Goal: Entertainment & Leisure: Consume media (video, audio)

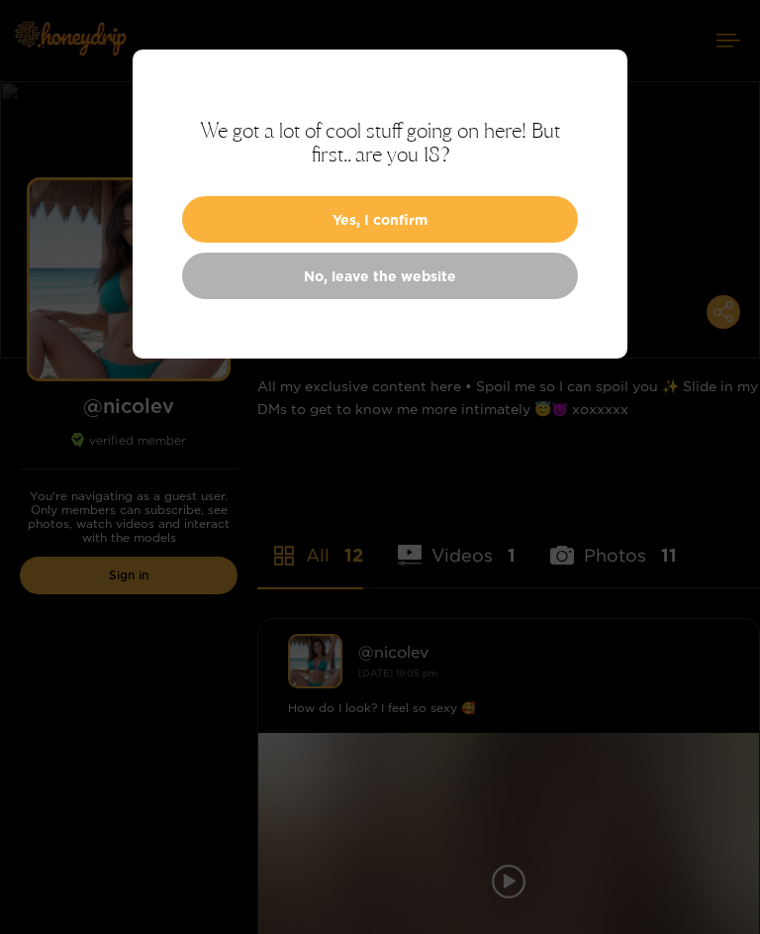
click at [470, 211] on button "Yes, I confirm" at bounding box center [380, 219] width 396 height 47
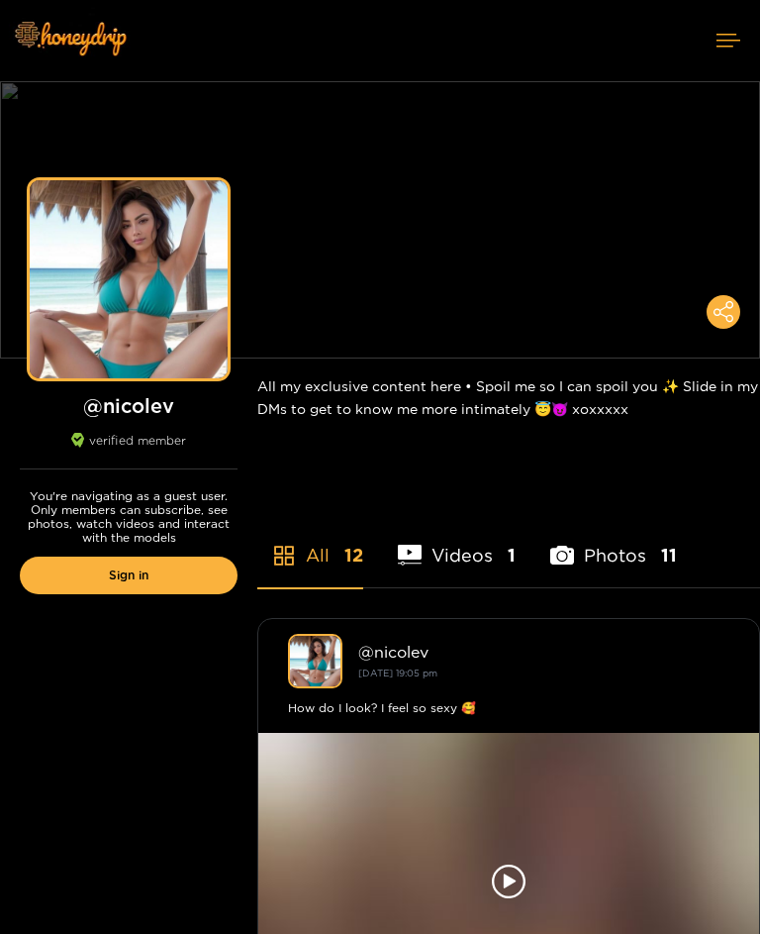
click at [734, 306] on button at bounding box center [724, 312] width 34 height 34
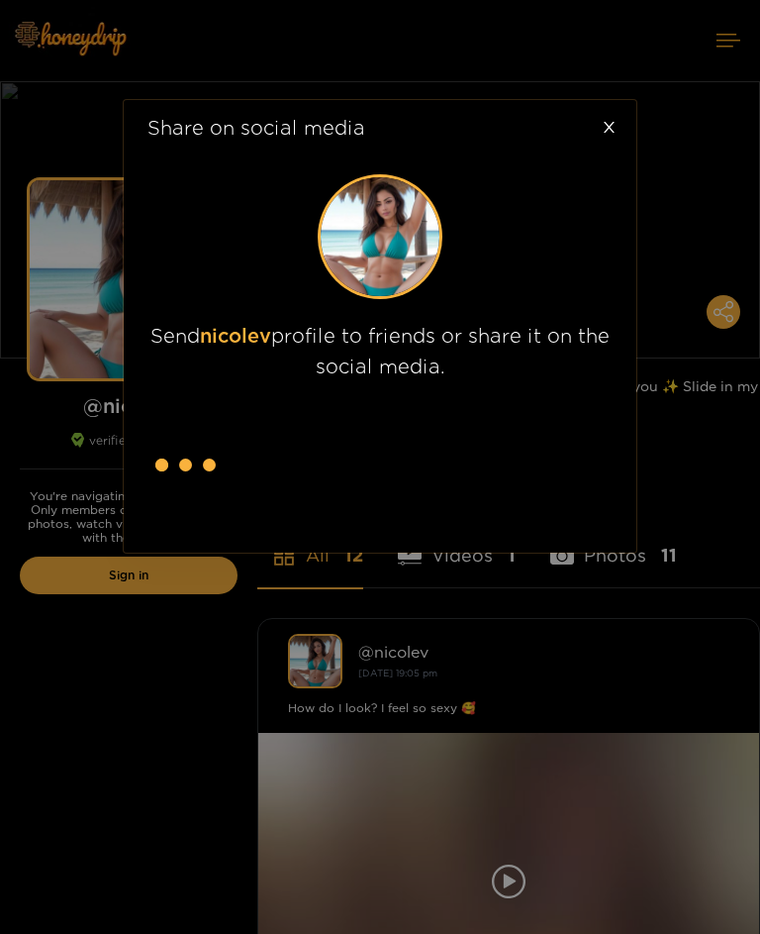
click at [615, 122] on icon "close" at bounding box center [609, 127] width 15 height 15
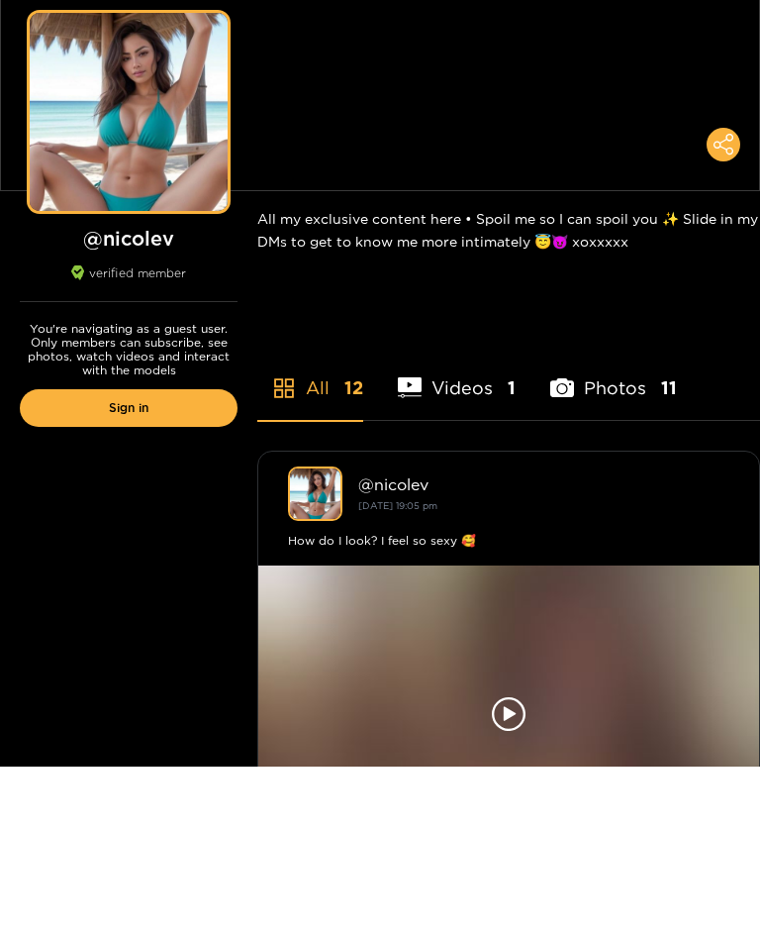
scroll to position [500, 0]
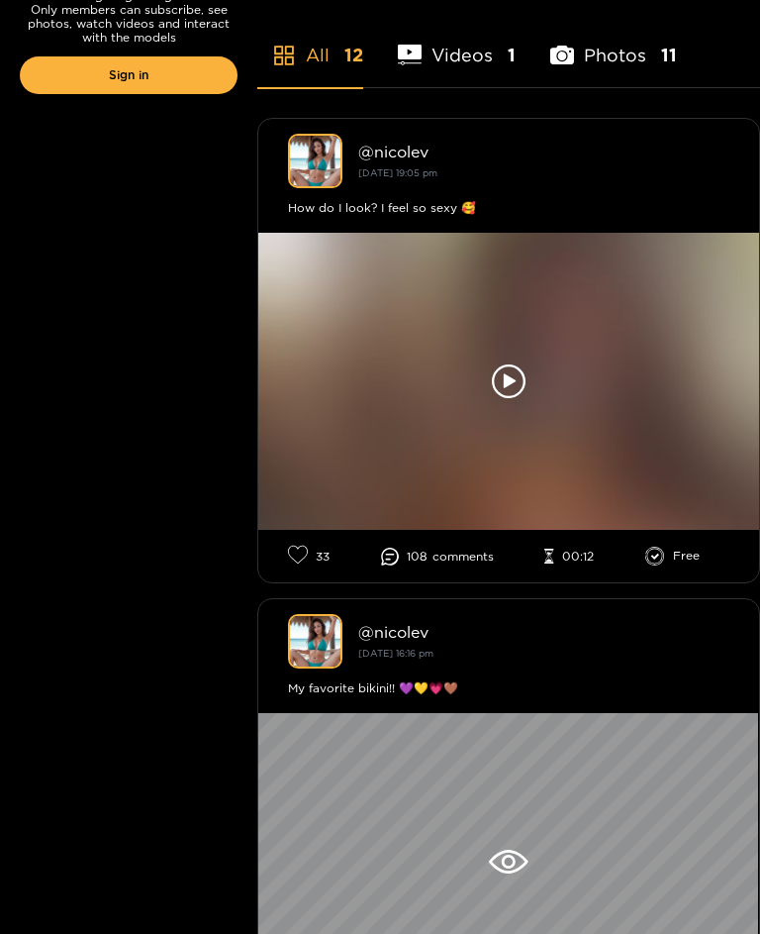
click at [507, 367] on icon at bounding box center [509, 381] width 34 height 34
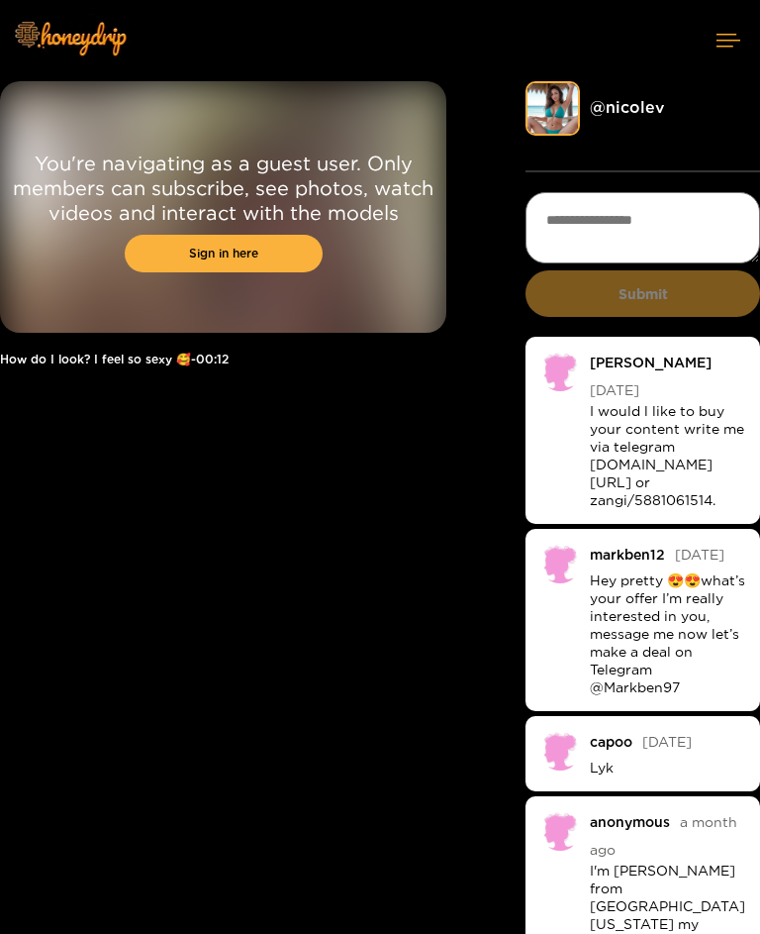
scroll to position [1, 0]
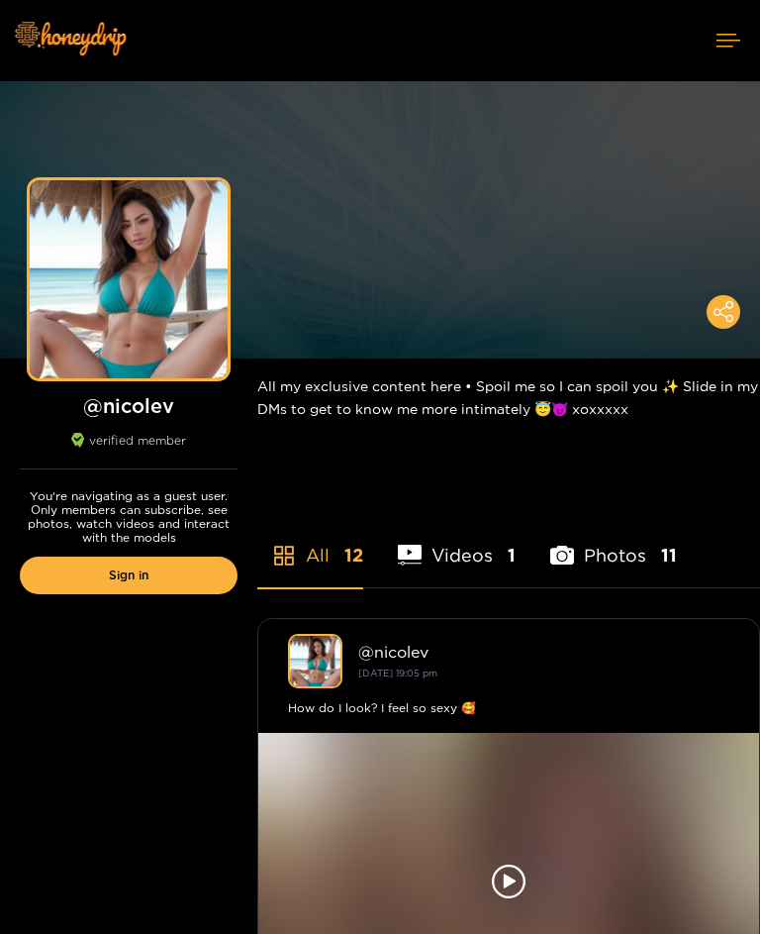
click at [148, 332] on div "Preview" at bounding box center [129, 279] width 198 height 198
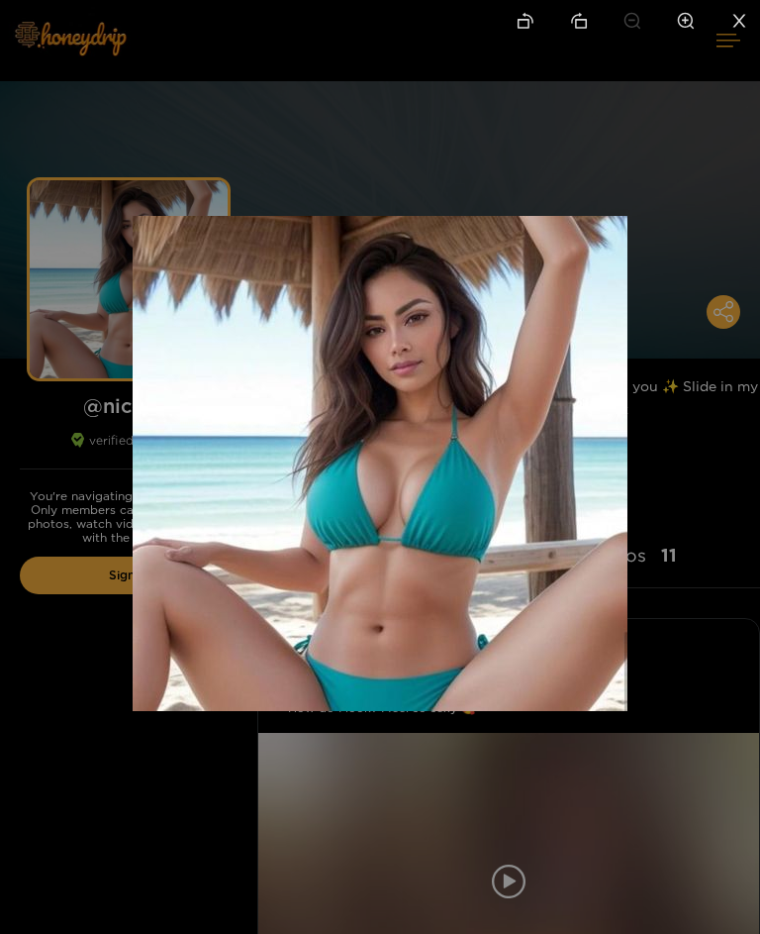
click at [734, 317] on div at bounding box center [380, 467] width 760 height 934
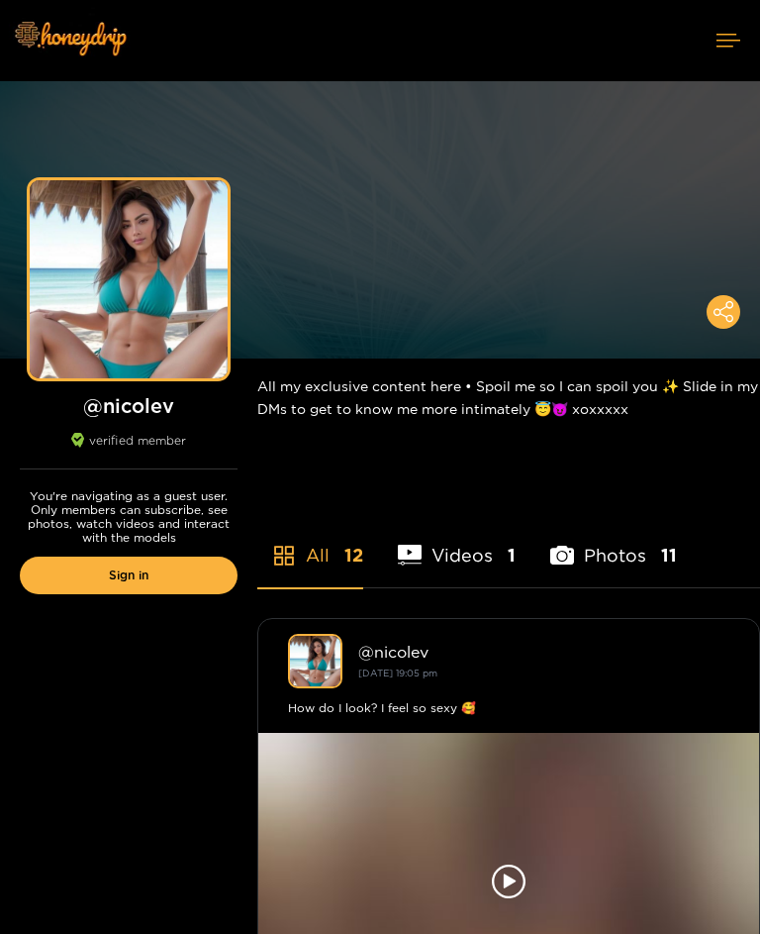
click at [538, 284] on img at bounding box center [380, 219] width 760 height 277
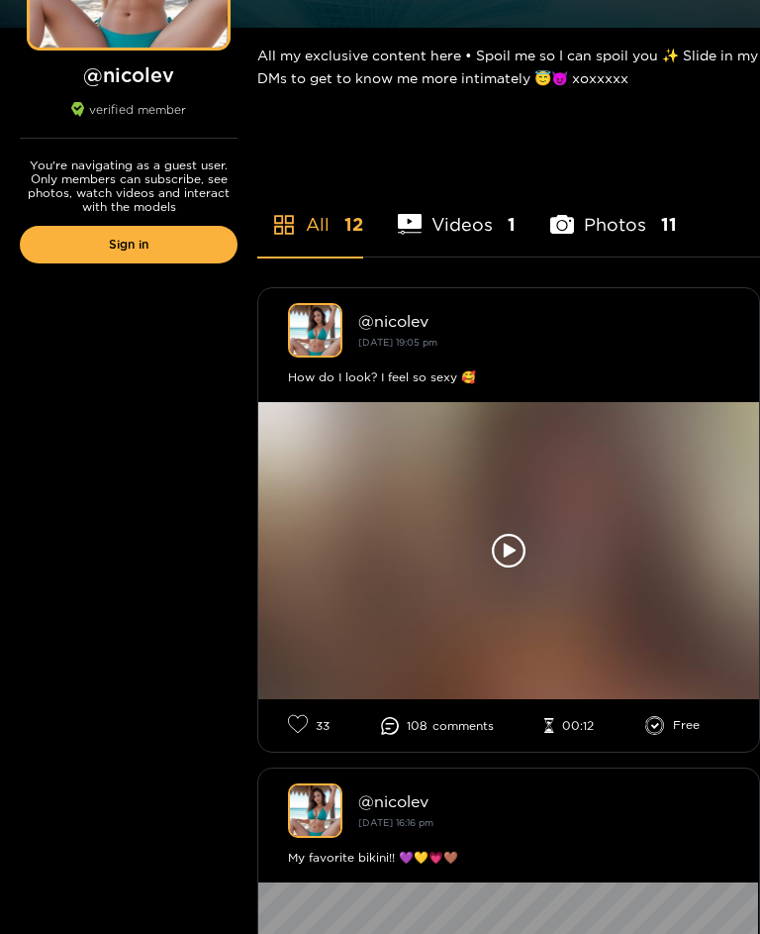
scroll to position [331, 0]
click at [510, 537] on icon at bounding box center [509, 551] width 34 height 34
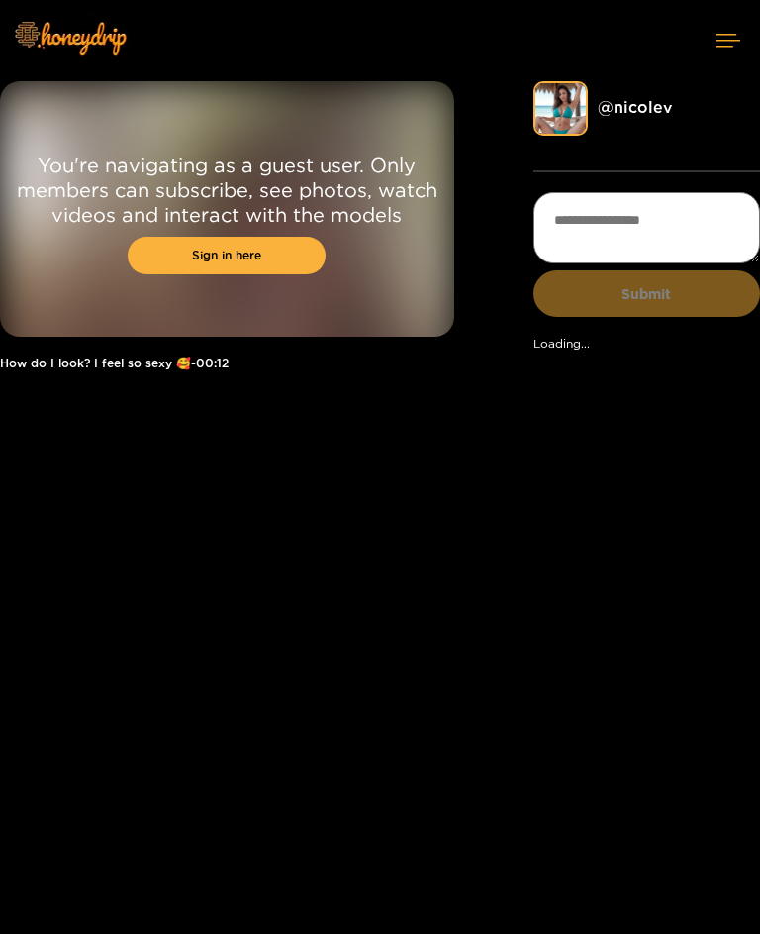
scroll to position [1, 0]
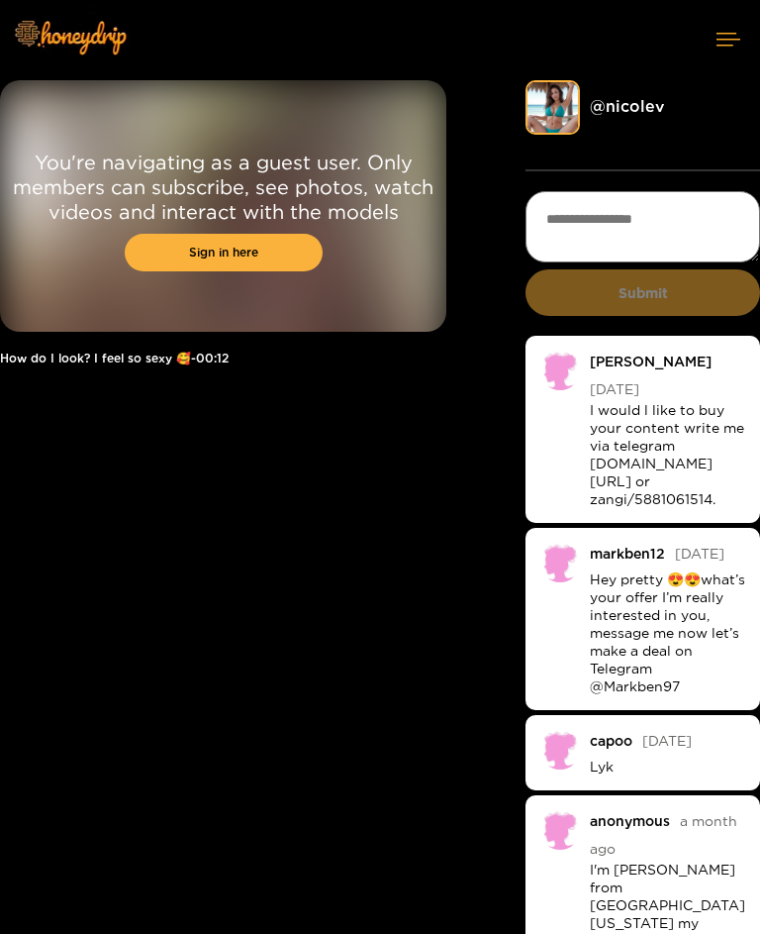
click at [261, 250] on link "Sign in here" at bounding box center [224, 253] width 198 height 38
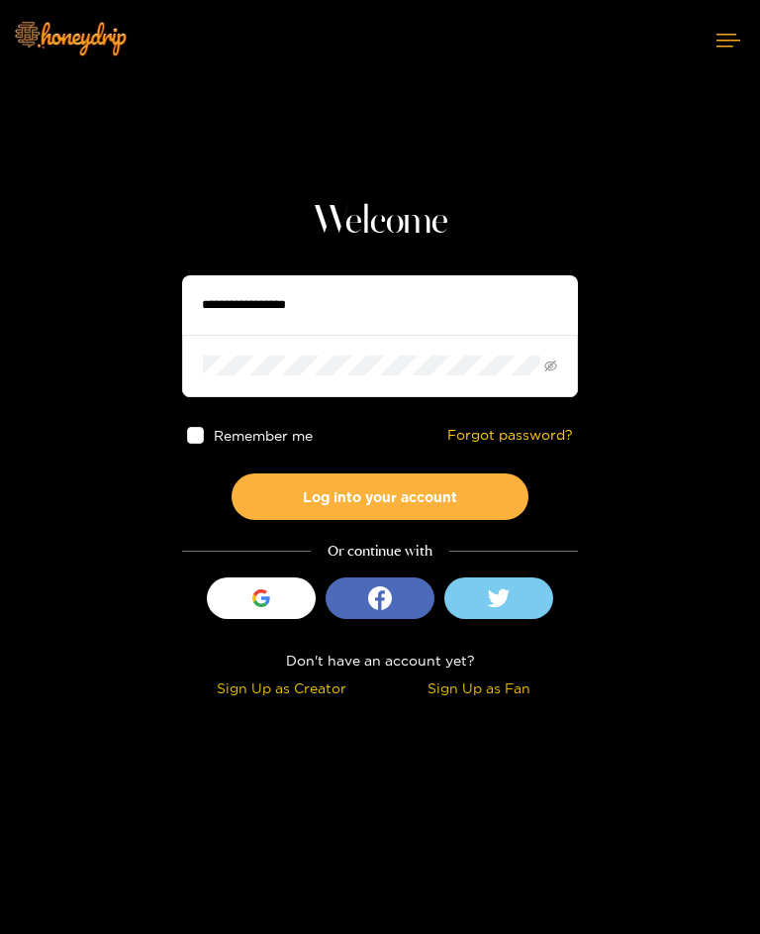
click at [345, 306] on input "text" at bounding box center [380, 304] width 396 height 59
